Goal: Navigation & Orientation: Find specific page/section

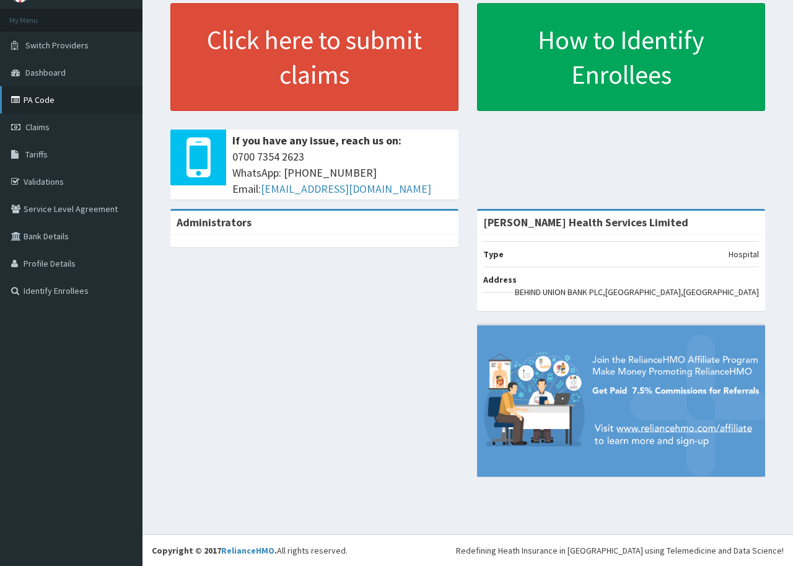
click at [60, 103] on link "PA Code" at bounding box center [71, 99] width 143 height 27
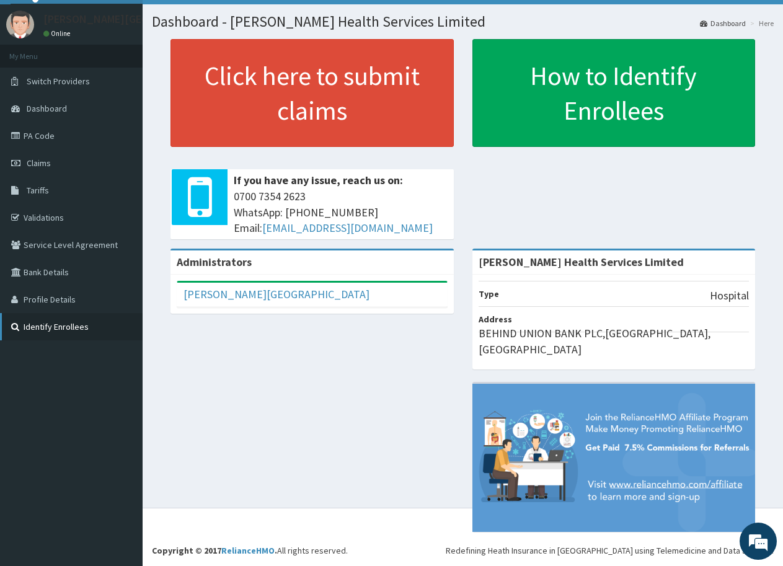
click at [86, 332] on link "Identify Enrollees" at bounding box center [71, 326] width 143 height 27
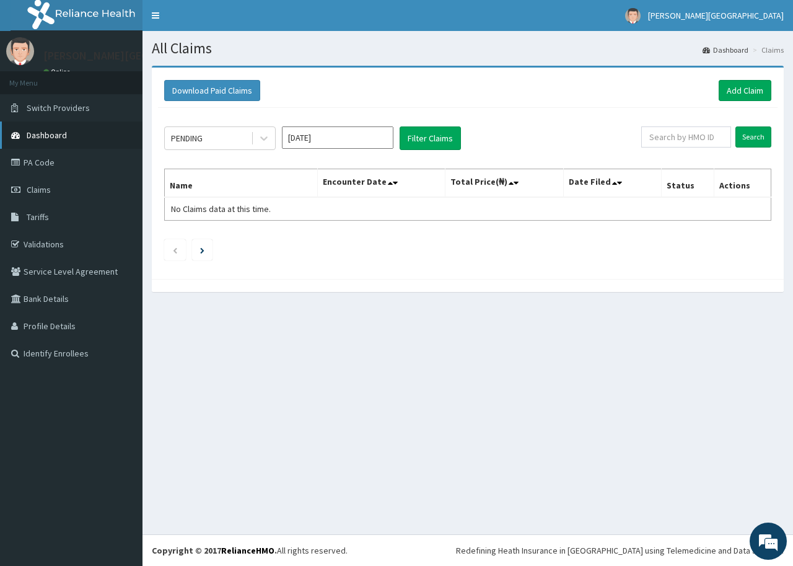
click at [62, 130] on span "Dashboard" at bounding box center [47, 135] width 40 height 11
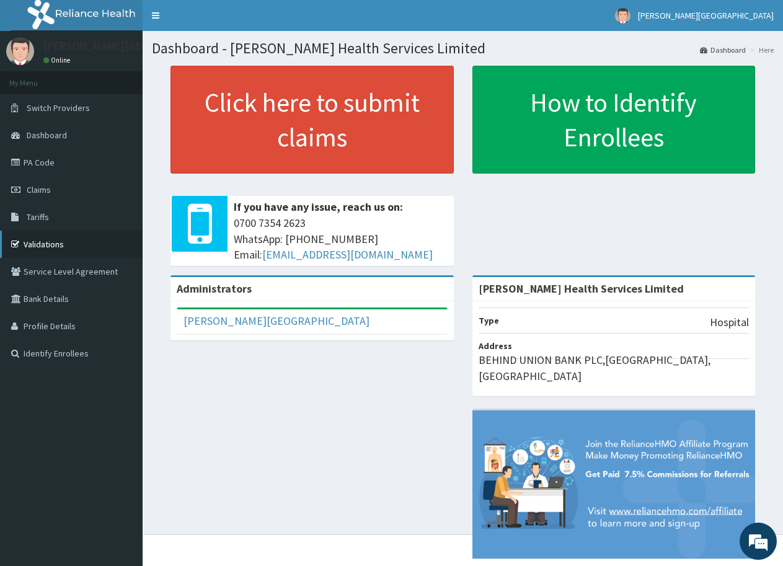
click at [94, 246] on link "Validations" at bounding box center [71, 244] width 143 height 27
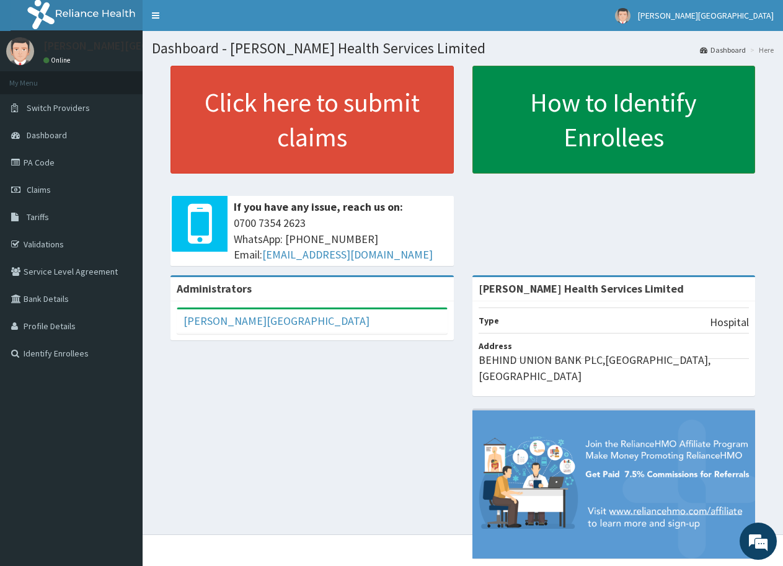
click at [548, 126] on link "How to Identify Enrollees" at bounding box center [613, 120] width 283 height 108
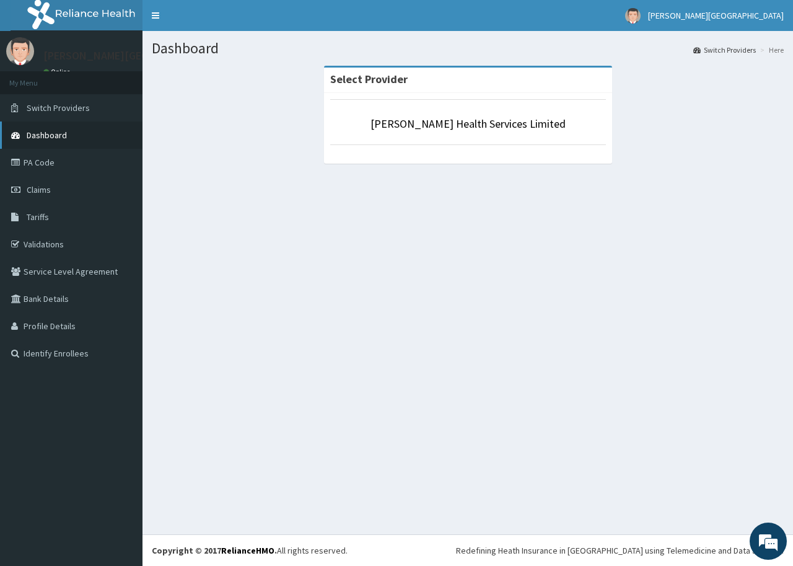
click at [54, 138] on span "Dashboard" at bounding box center [47, 135] width 40 height 11
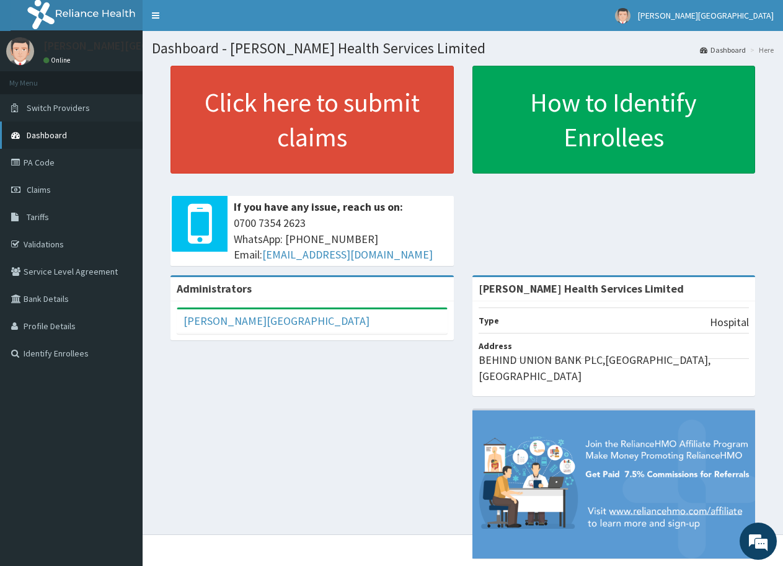
click at [60, 138] on span "Dashboard" at bounding box center [47, 135] width 40 height 11
click at [56, 137] on span "Dashboard" at bounding box center [47, 135] width 40 height 11
click at [47, 135] on span "Dashboard" at bounding box center [47, 135] width 40 height 11
click at [40, 159] on link "PA Code" at bounding box center [71, 162] width 143 height 27
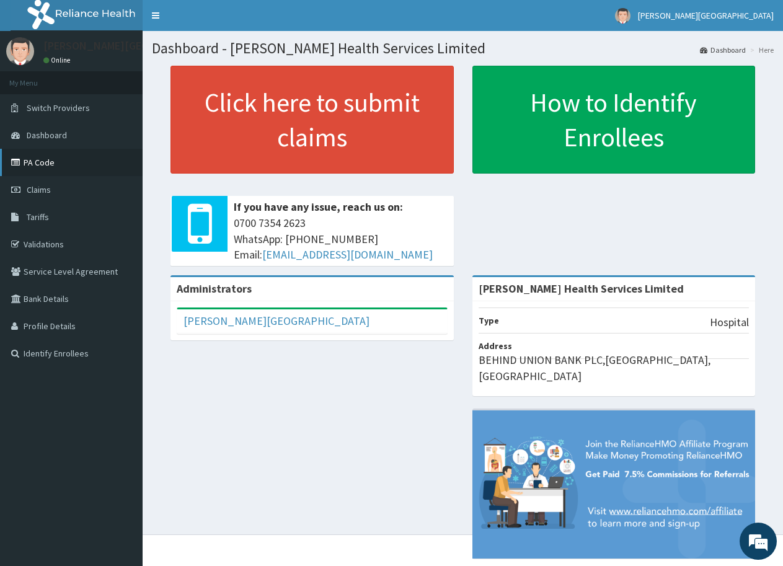
click at [57, 161] on link "PA Code" at bounding box center [71, 162] width 143 height 27
